Goal: Task Accomplishment & Management: Manage account settings

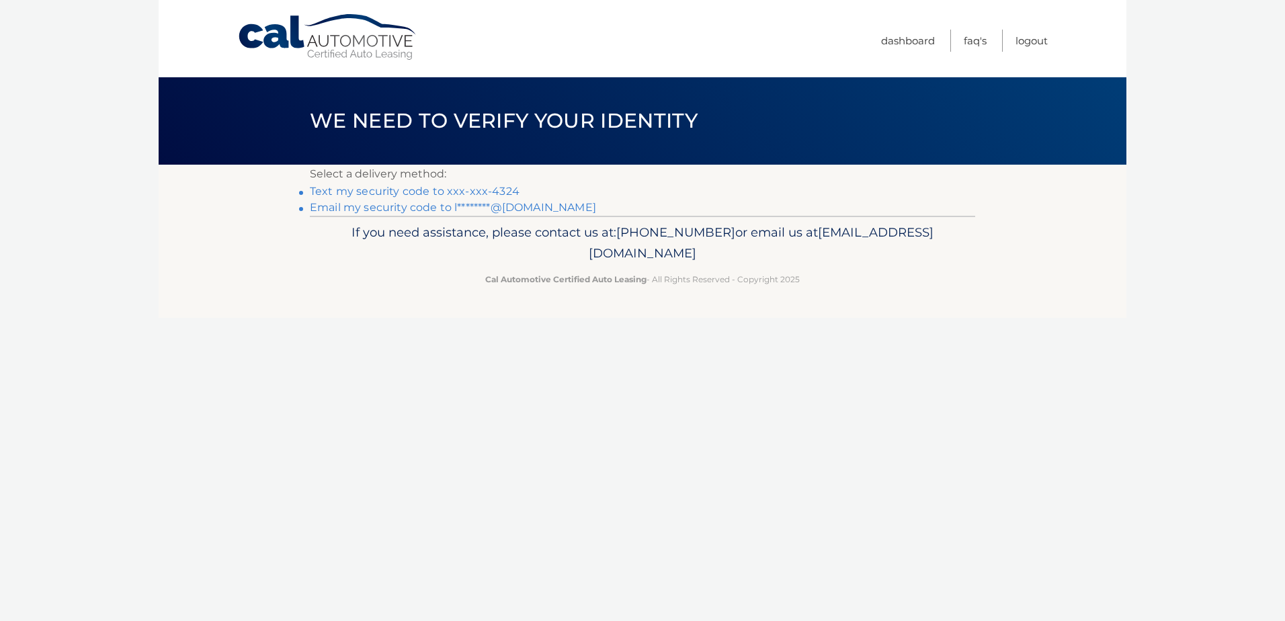
click at [372, 195] on link "Text my security code to xxx-xxx-4324" at bounding box center [415, 191] width 210 height 13
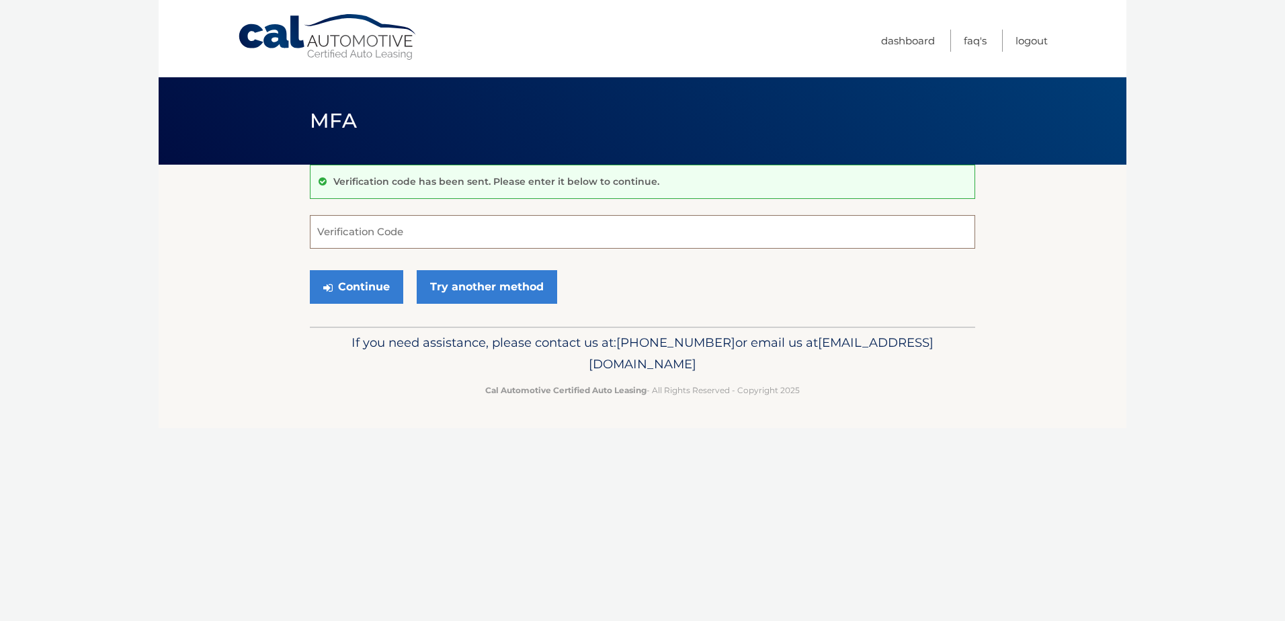
click at [471, 227] on input "Verification Code" at bounding box center [643, 232] width 666 height 34
type input "189712"
click at [310, 270] on button "Continue" at bounding box center [356, 287] width 93 height 34
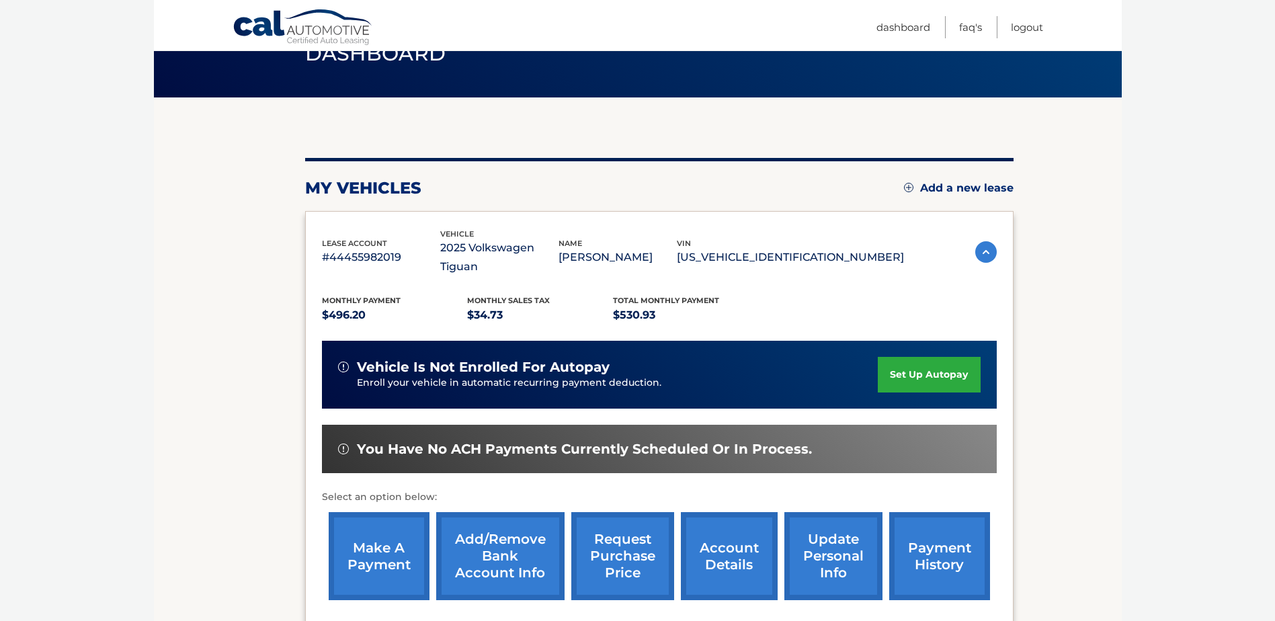
scroll to position [134, 0]
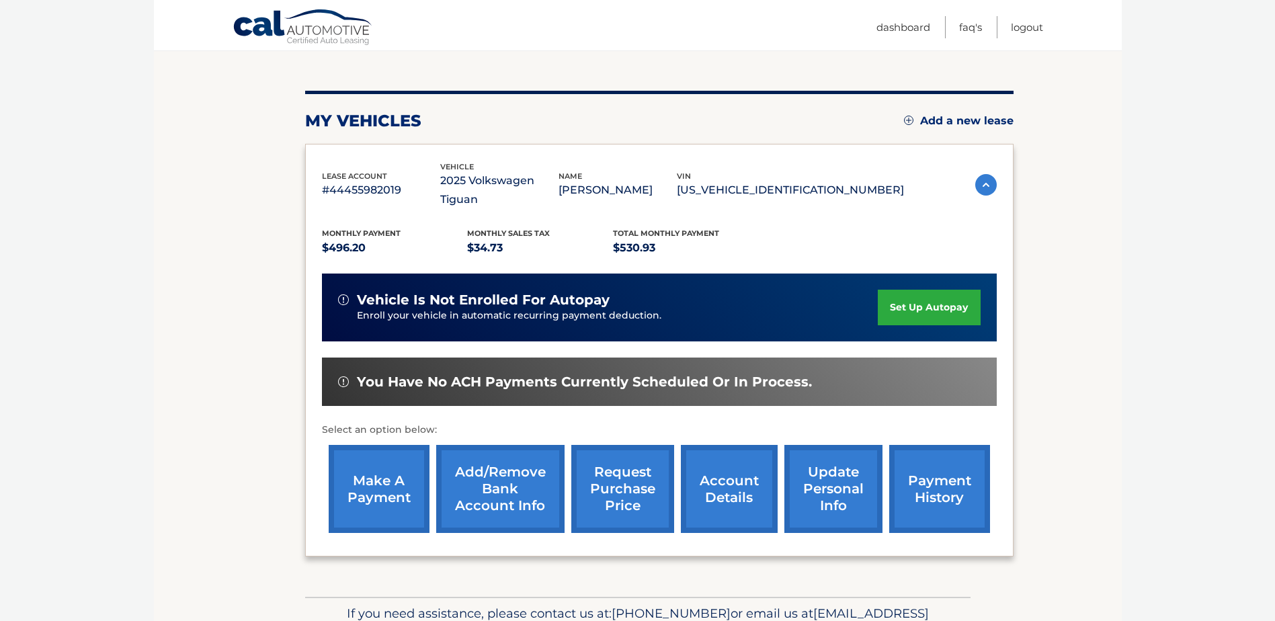
click at [470, 491] on link "Add/Remove bank account info" at bounding box center [500, 489] width 128 height 88
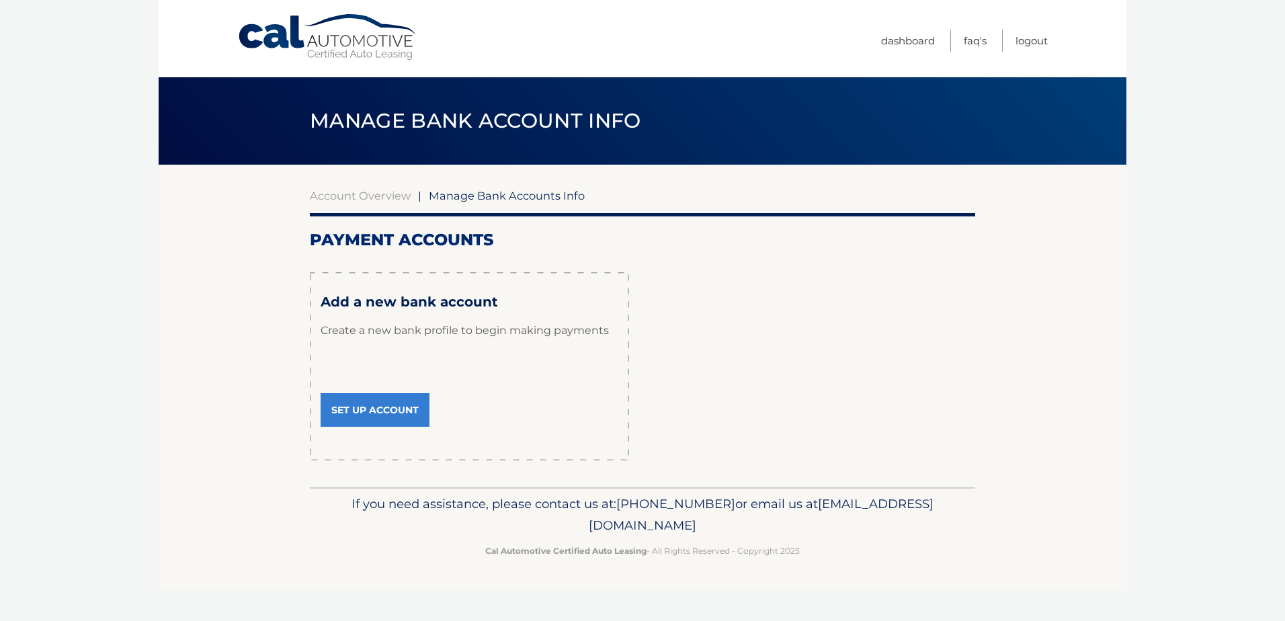
click at [364, 407] on link "Set Up Account" at bounding box center [375, 410] width 109 height 34
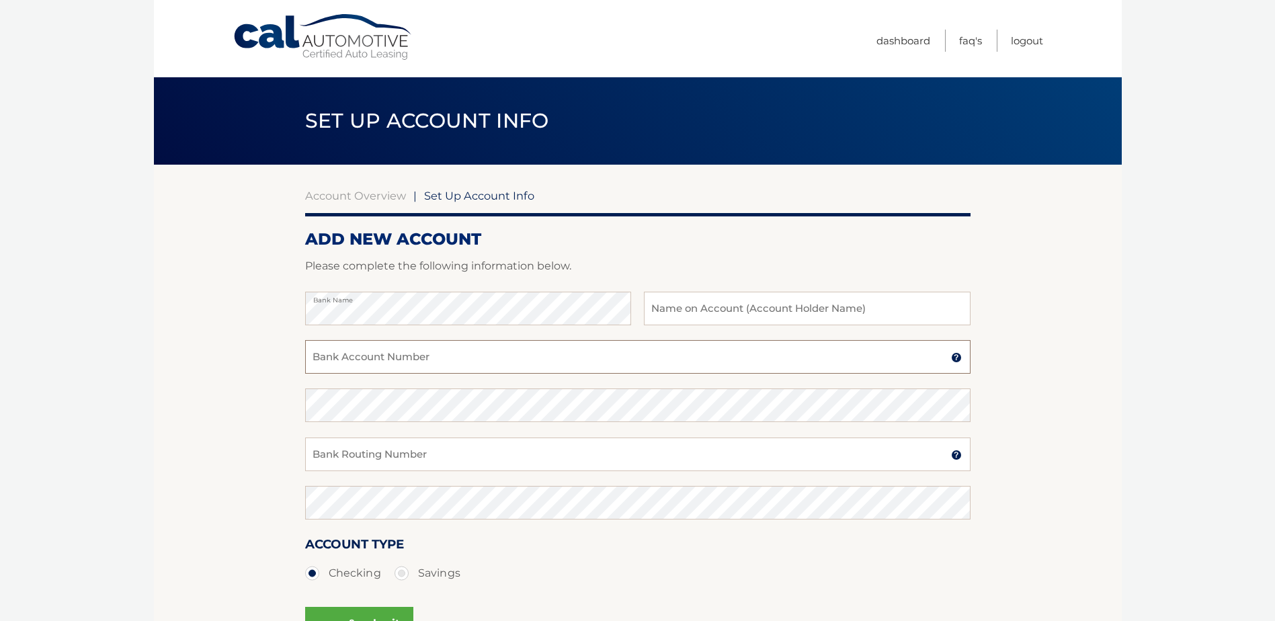
click at [518, 352] on input "Bank Account Number" at bounding box center [638, 357] width 666 height 34
paste input "1035143922"
type input "1035143922"
click at [433, 460] on input "Bank Routing Number" at bounding box center [638, 455] width 666 height 34
paste input "063107513"
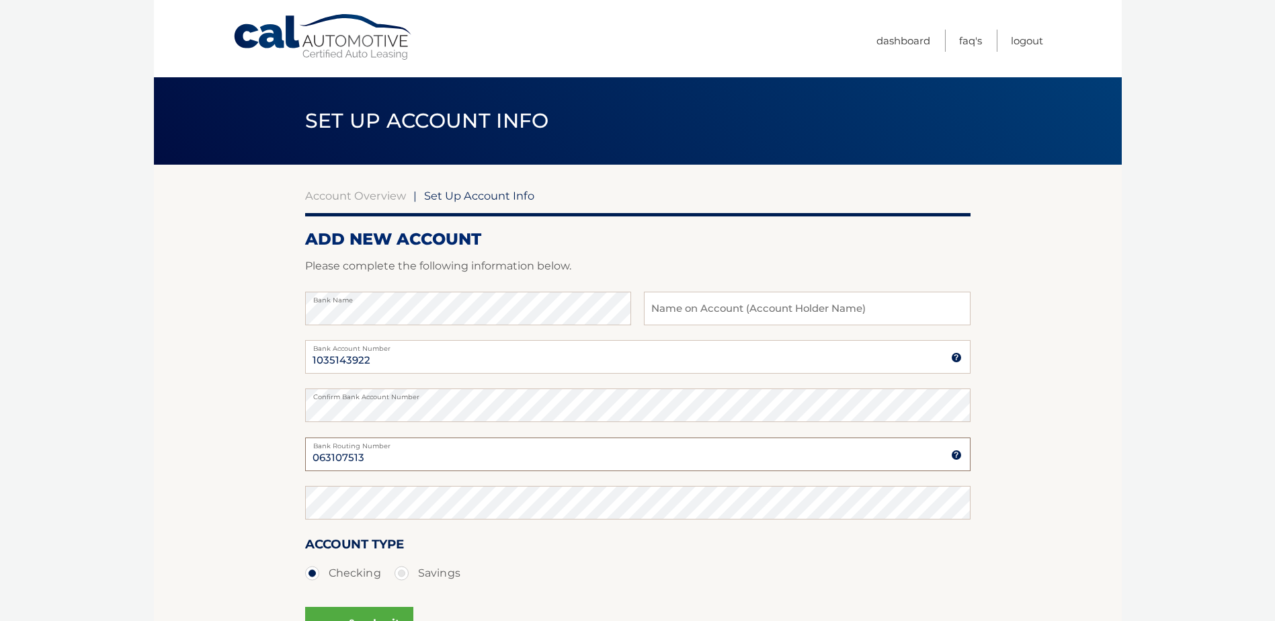
type input "063107513"
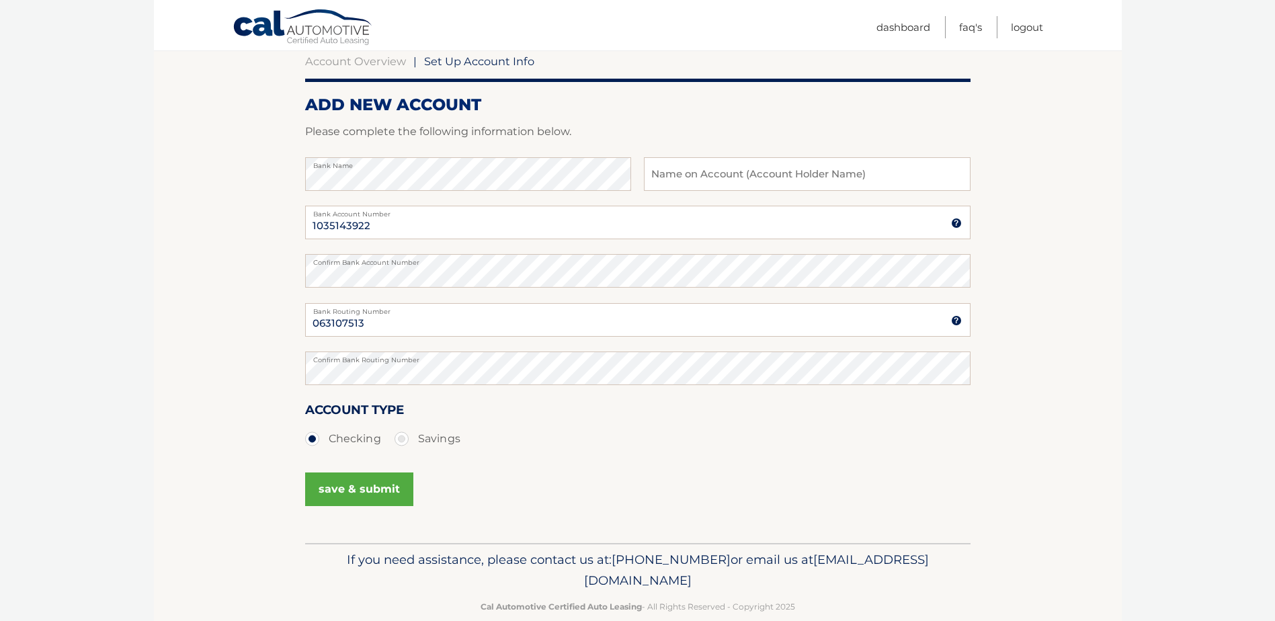
click at [344, 485] on button "save & submit" at bounding box center [359, 490] width 108 height 34
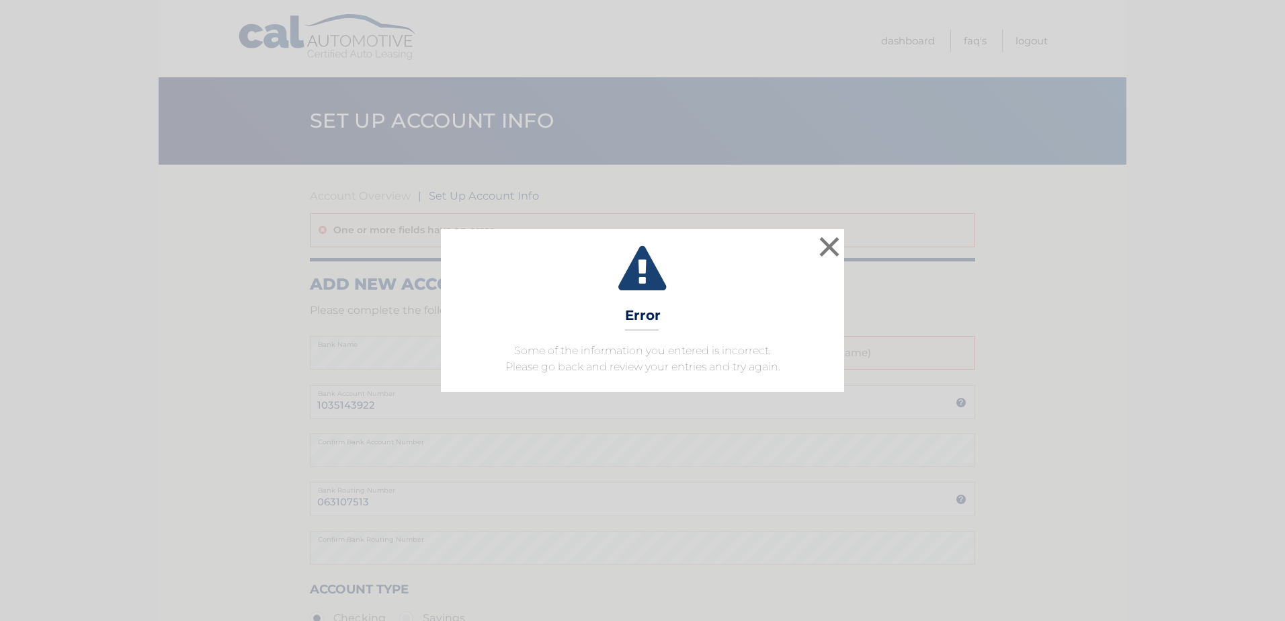
click at [812, 259] on icon at bounding box center [643, 270] width 370 height 48
click at [821, 251] on button "×" at bounding box center [829, 246] width 27 height 27
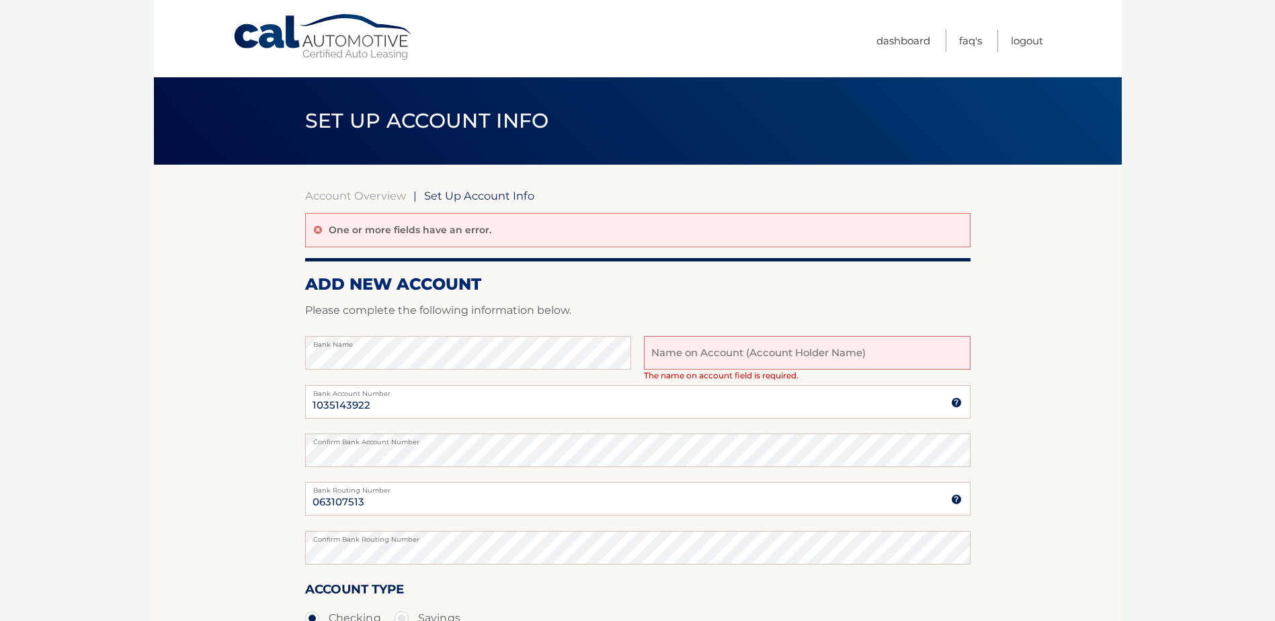
click at [801, 362] on input "text" at bounding box center [807, 353] width 326 height 34
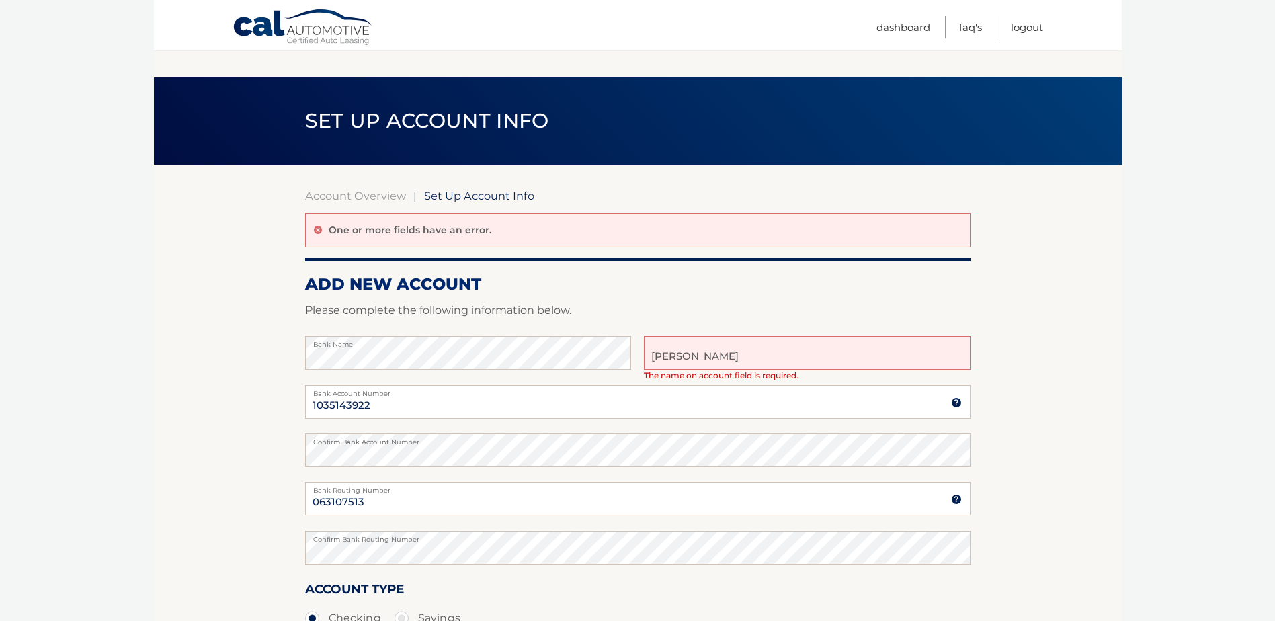
scroll to position [204, 0]
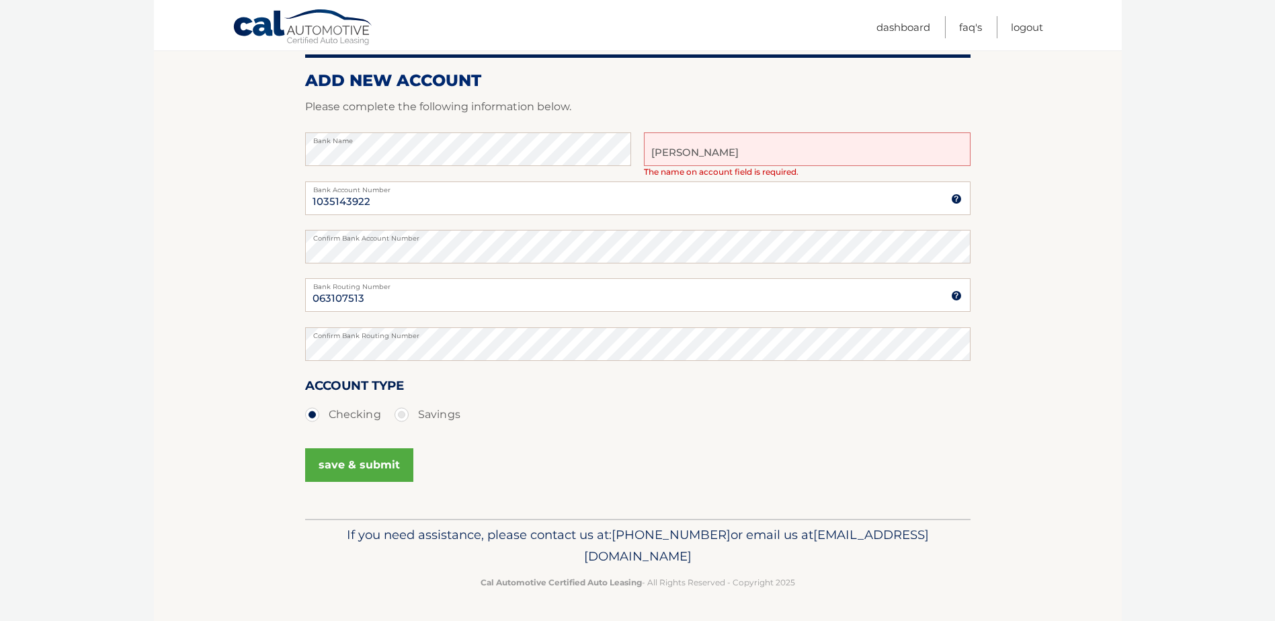
type input "Luis A Ortuzar"
click at [369, 460] on button "save & submit" at bounding box center [359, 465] width 108 height 34
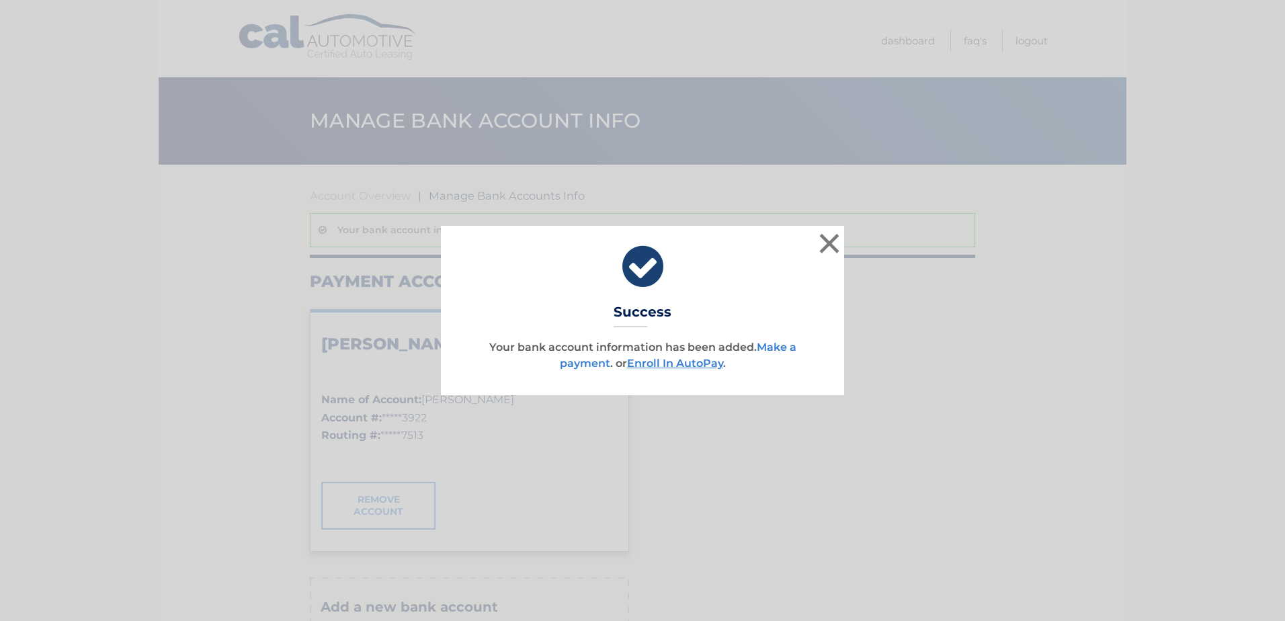
click at [787, 352] on link "Make a payment" at bounding box center [678, 355] width 237 height 29
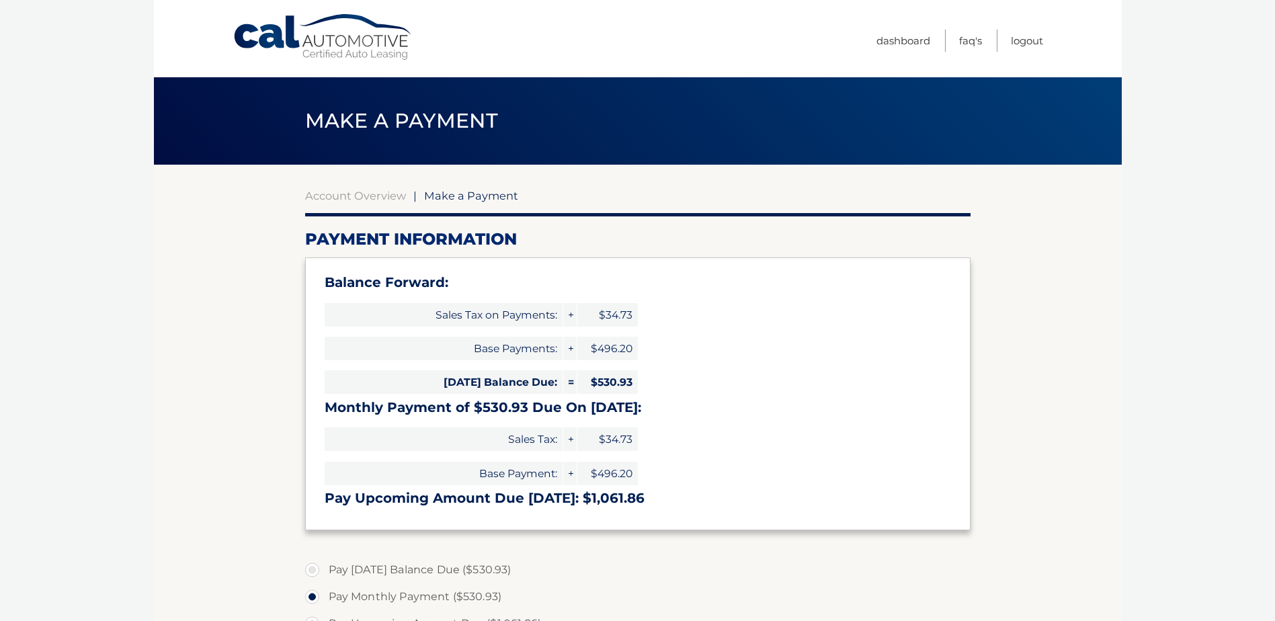
select select "YWVmZjRmNzItYmVhMi00YWYyLTgxN2MtOWI0OGEzMjQyZTFk"
click at [903, 47] on link "Dashboard" at bounding box center [904, 41] width 54 height 22
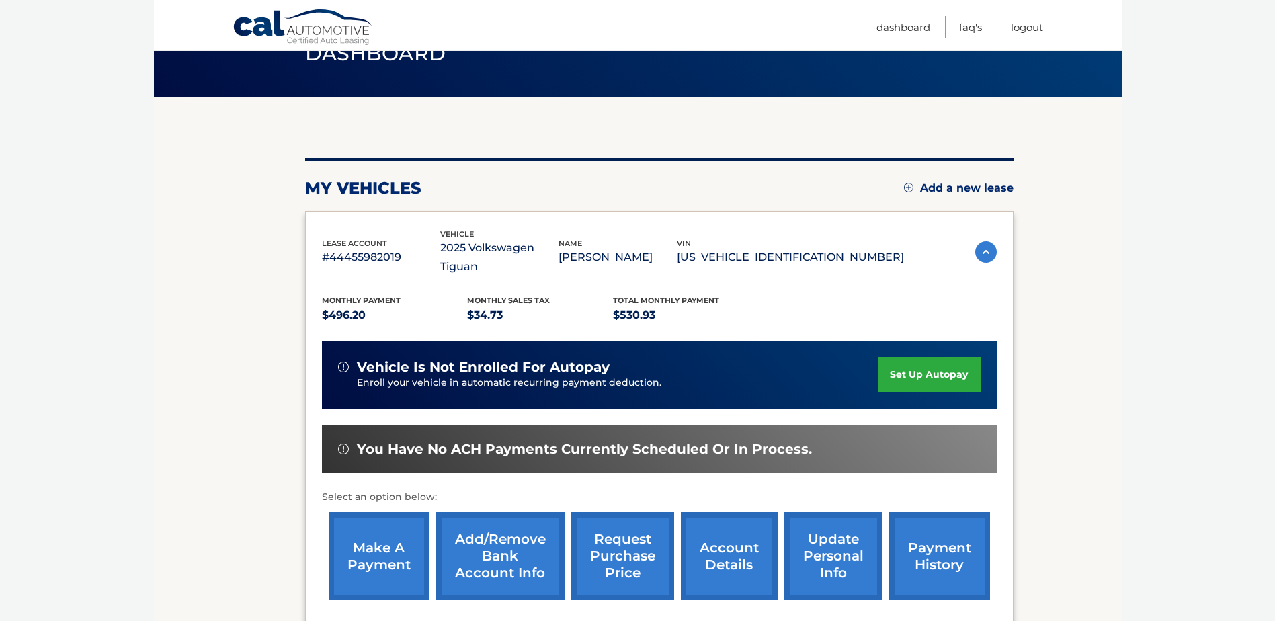
scroll to position [194, 0]
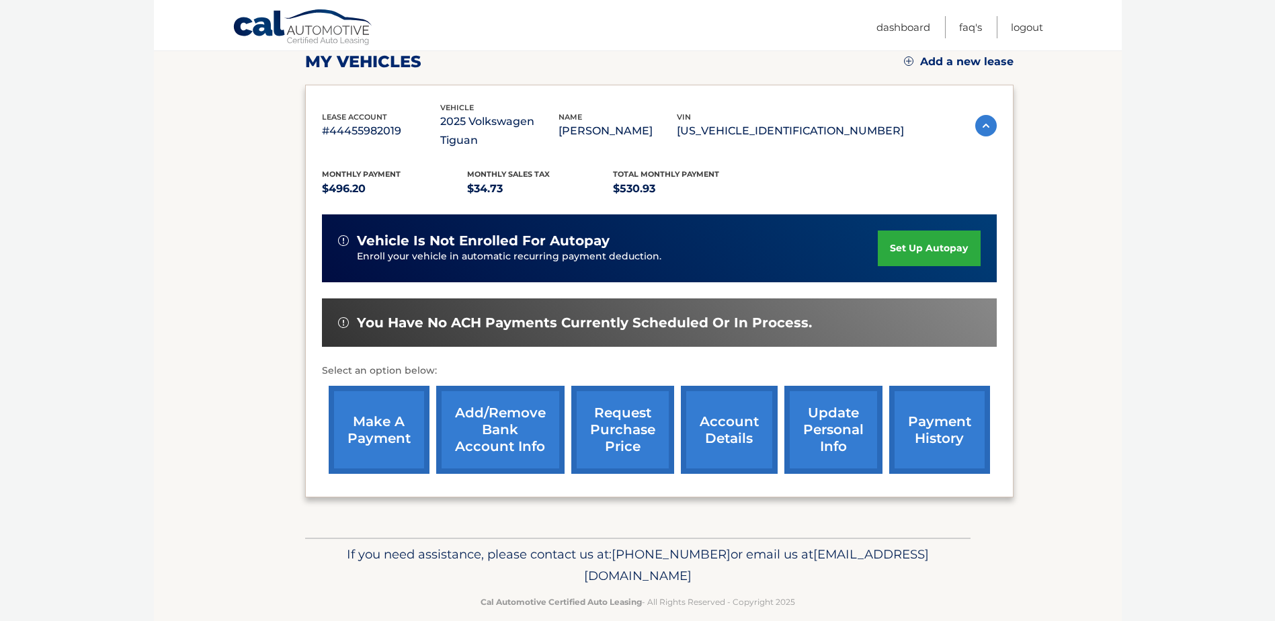
click at [362, 418] on link "make a payment" at bounding box center [379, 430] width 101 height 88
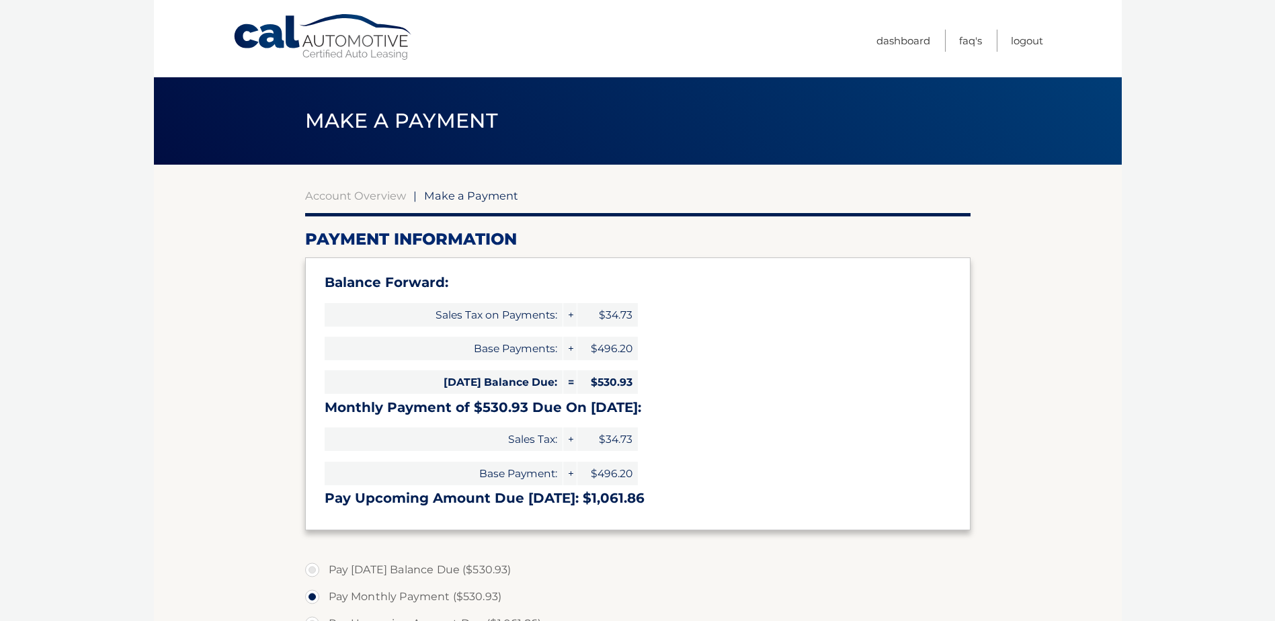
select select "YWVmZjRmNzItYmVhMi00YWYyLTgxN2MtOWI0OGEzMjQyZTFk"
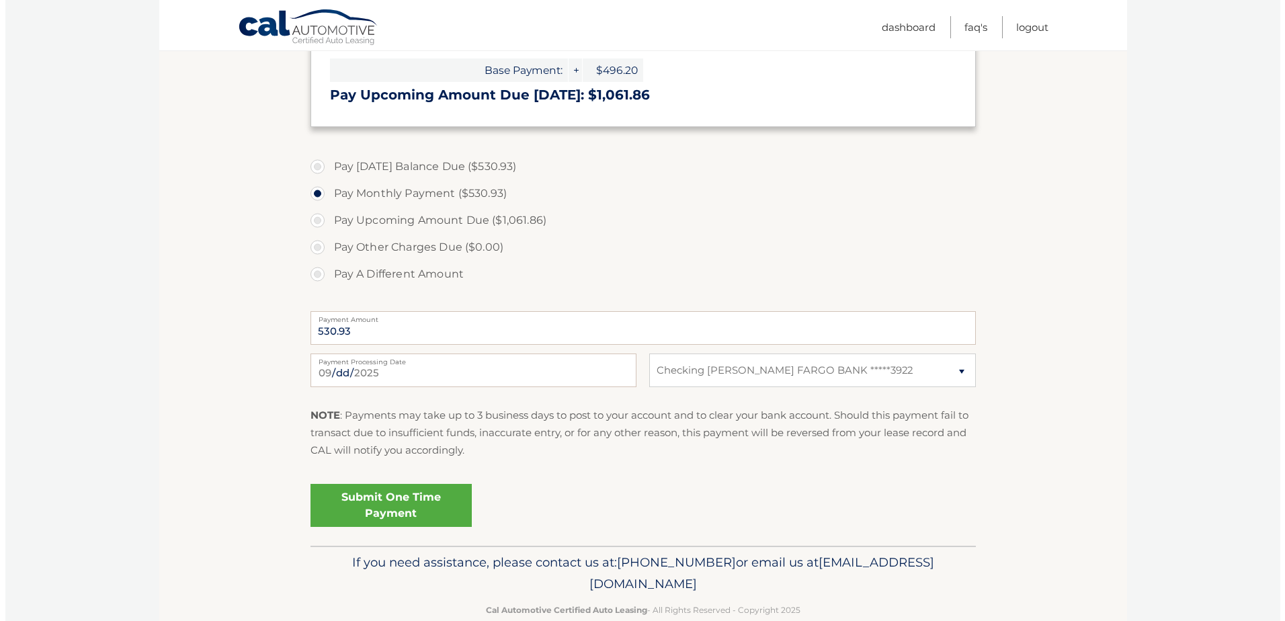
scroll to position [430, 0]
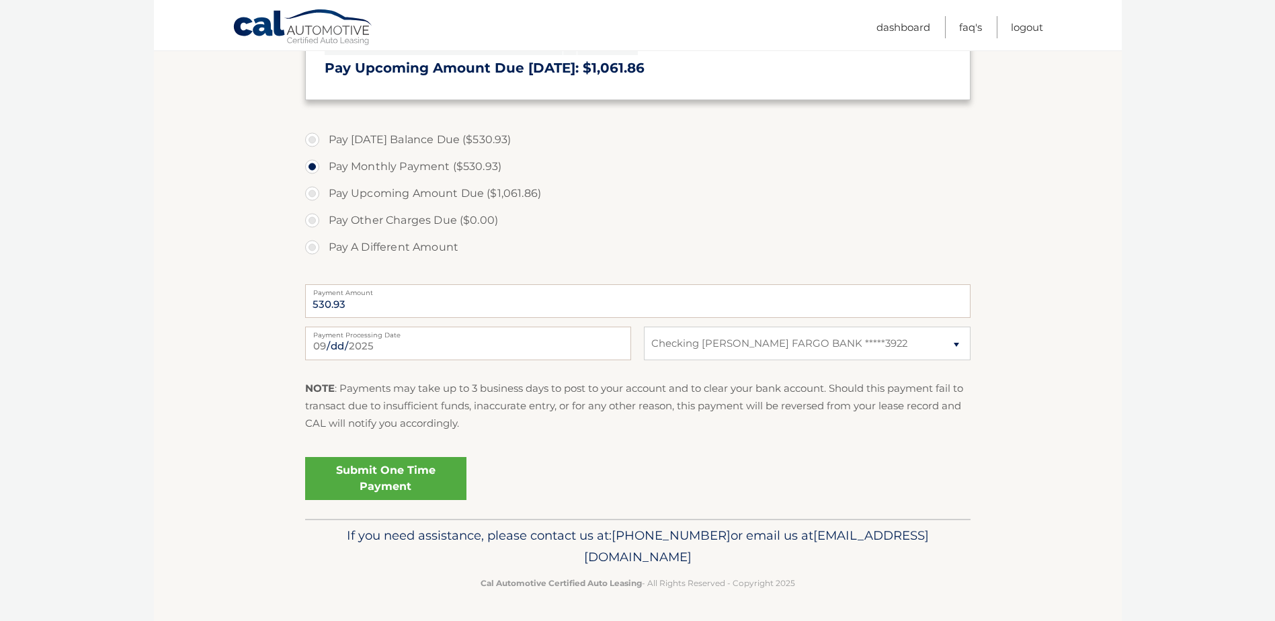
click at [429, 485] on link "Submit One Time Payment" at bounding box center [385, 478] width 161 height 43
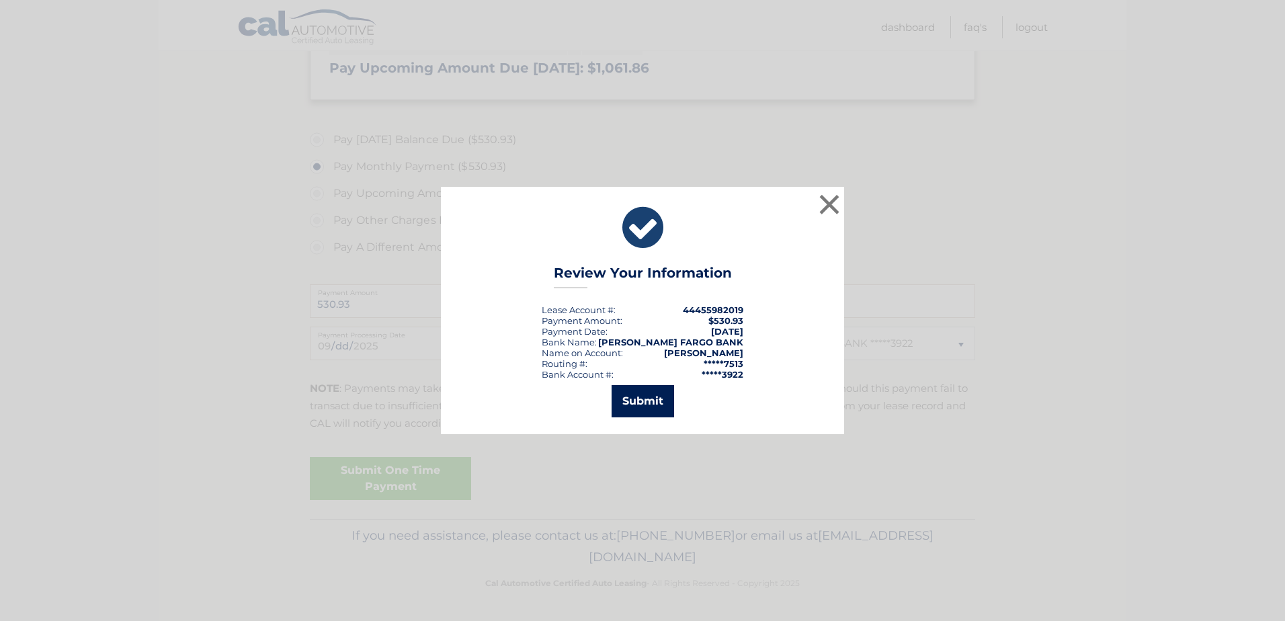
click at [636, 416] on button "Submit" at bounding box center [643, 401] width 63 height 32
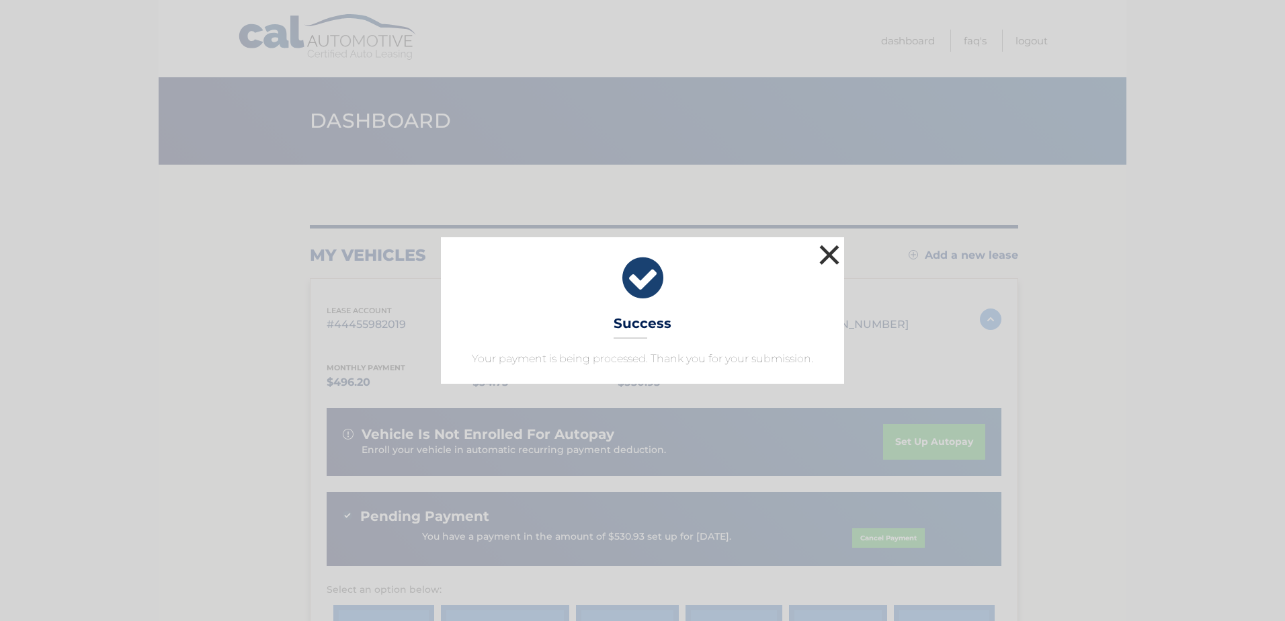
click at [830, 253] on button "×" at bounding box center [829, 254] width 27 height 27
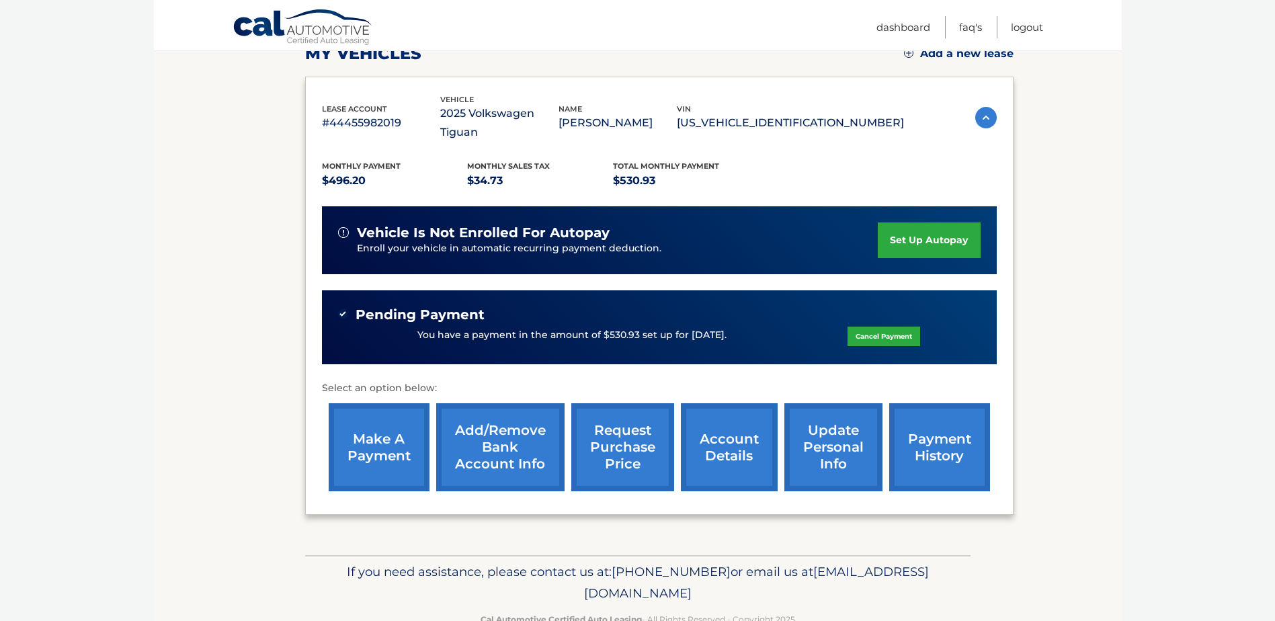
scroll to position [219, 0]
